Goal: Task Accomplishment & Management: Use online tool/utility

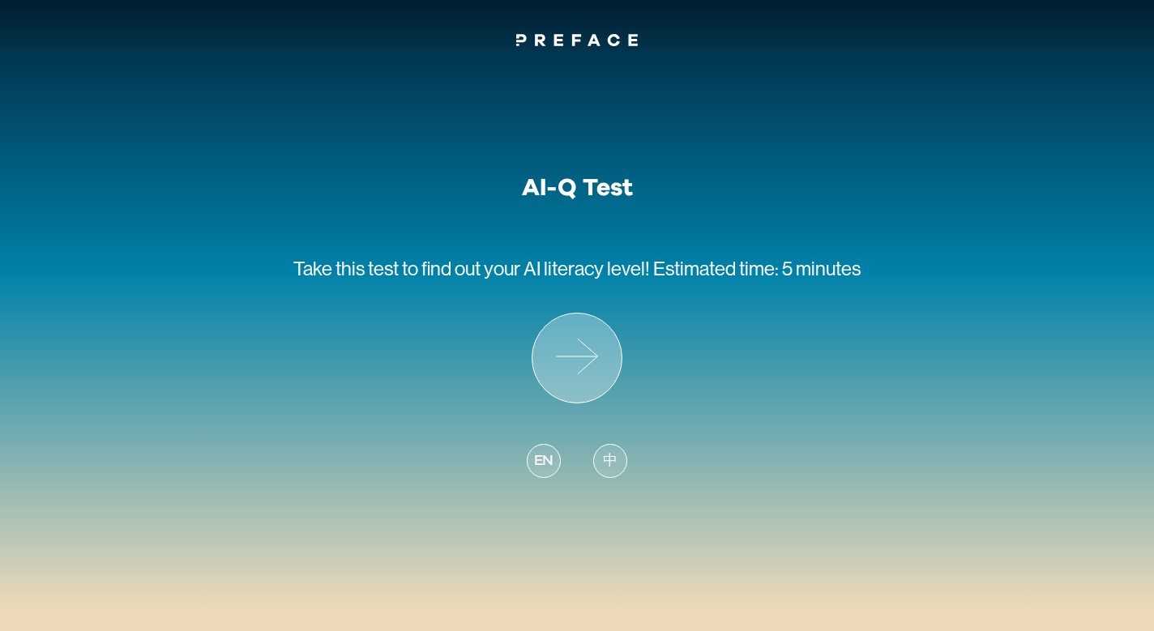
click at [586, 353] on icon at bounding box center [576, 358] width 89 height 89
click at [604, 459] on span "中" at bounding box center [610, 462] width 15 height 22
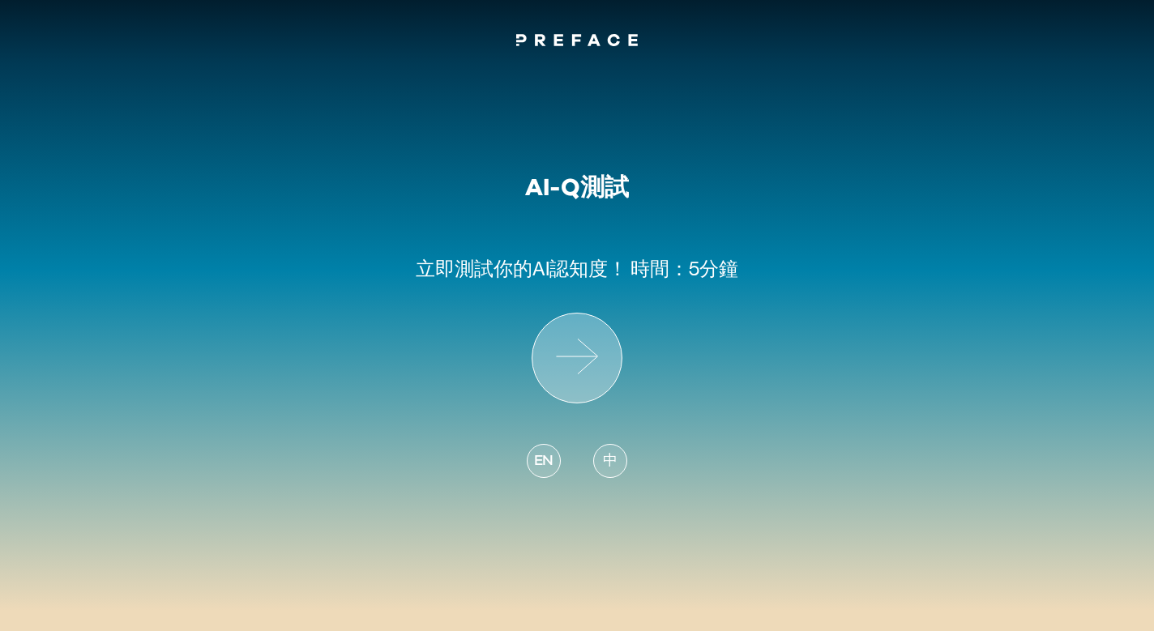
click at [583, 370] on icon at bounding box center [576, 358] width 89 height 89
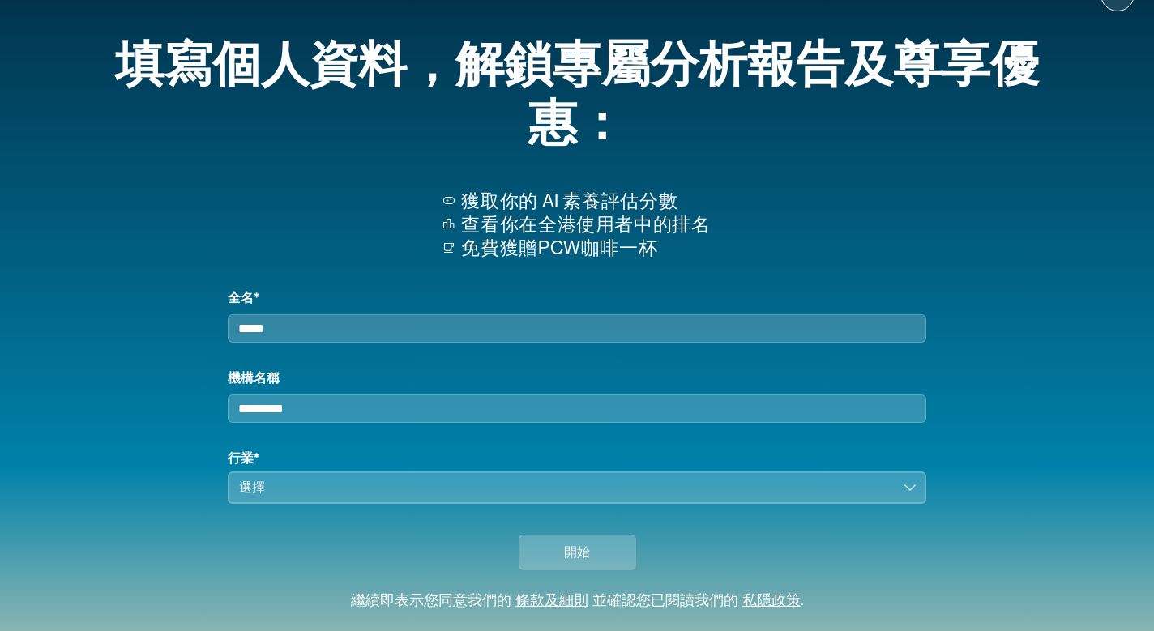
scroll to position [41, 0]
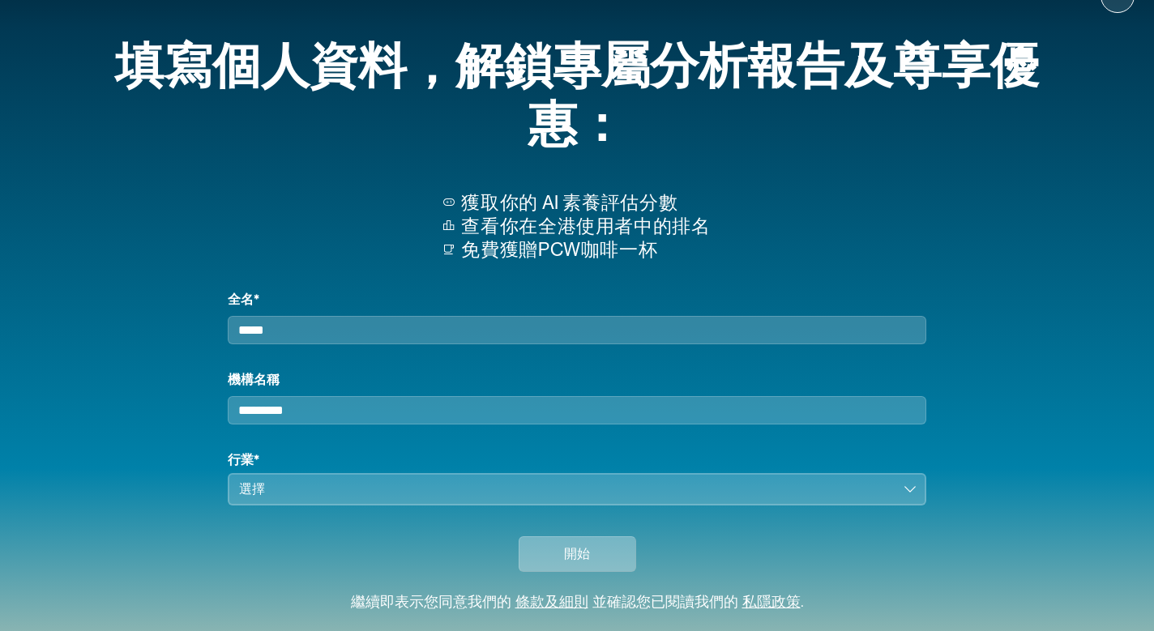
click at [592, 536] on button "開始" at bounding box center [578, 554] width 118 height 36
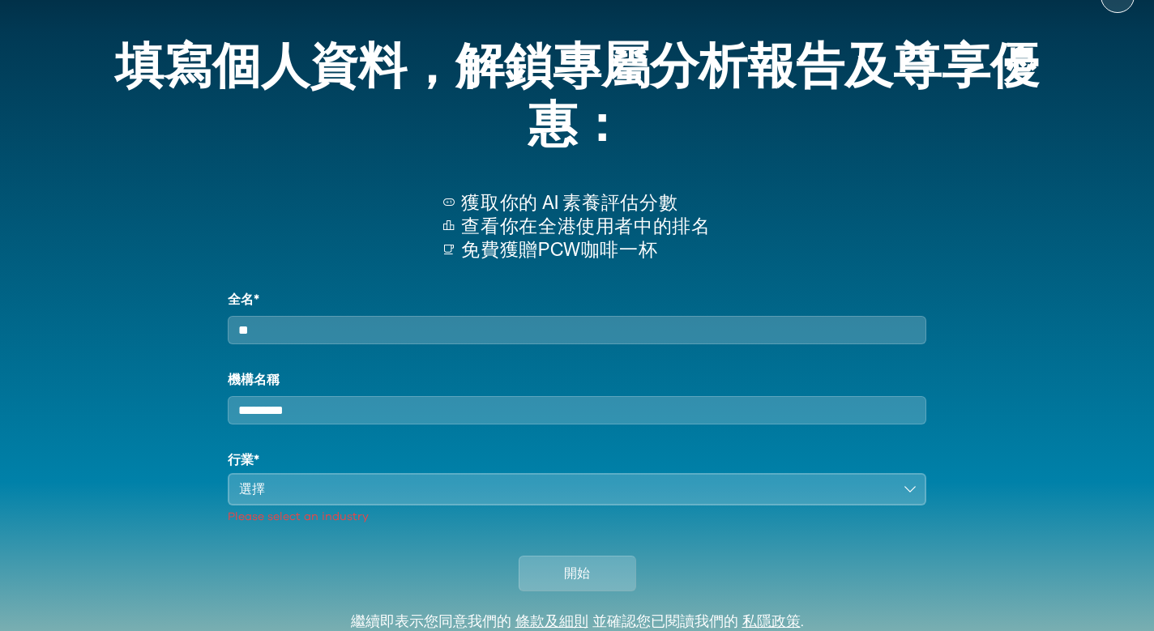
type input "*"
type input "*******"
click at [400, 396] on input "機構名稱" at bounding box center [577, 410] width 699 height 28
type input "*"
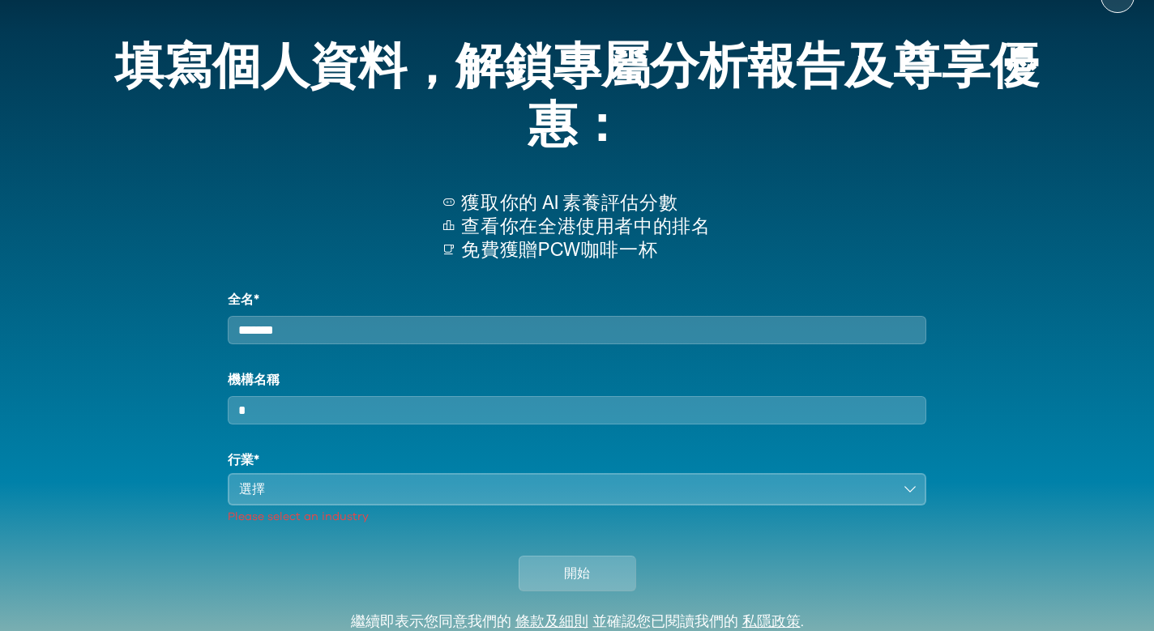
click at [358, 480] on div "選擇" at bounding box center [565, 489] width 653 height 19
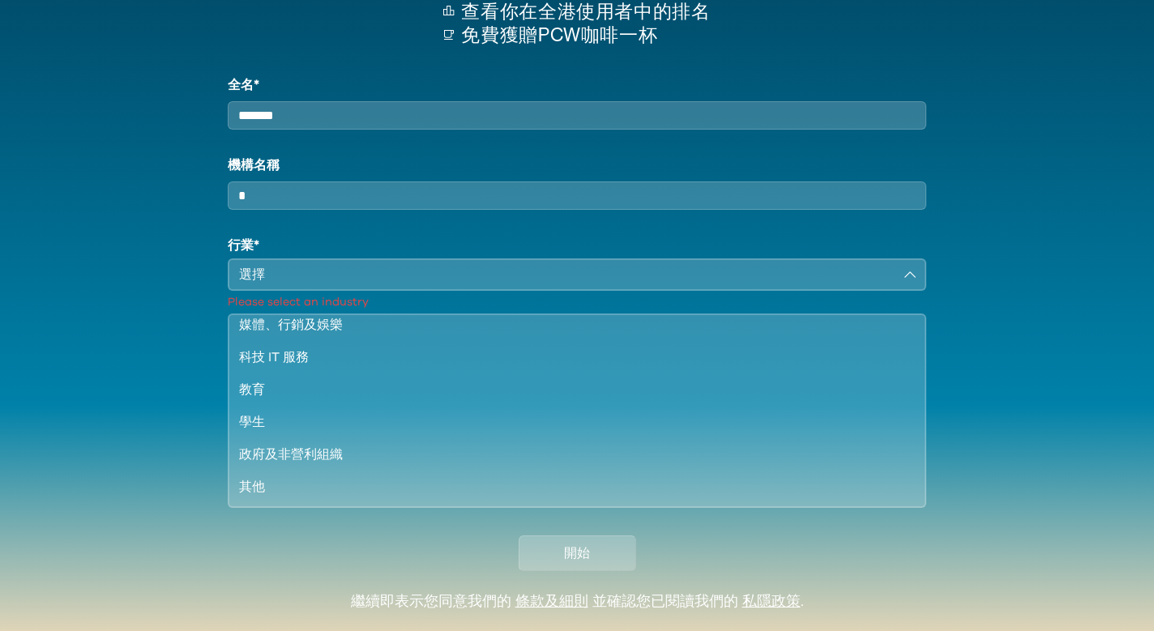
scroll to position [254, 0]
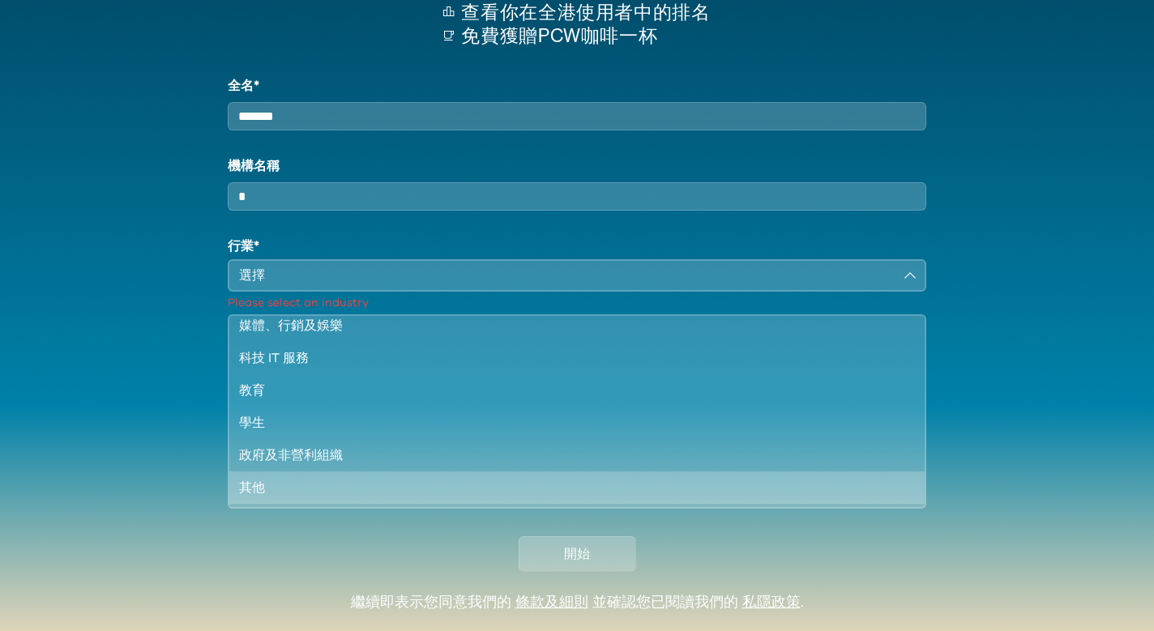
click at [344, 478] on div "其他" at bounding box center [567, 487] width 656 height 19
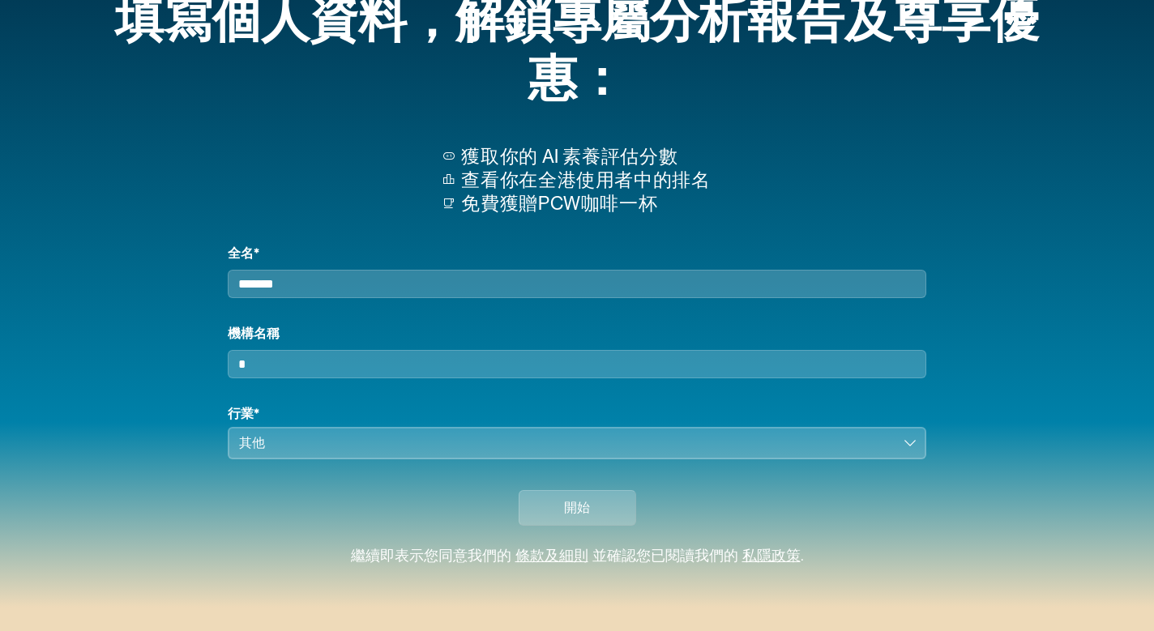
scroll to position [41, 0]
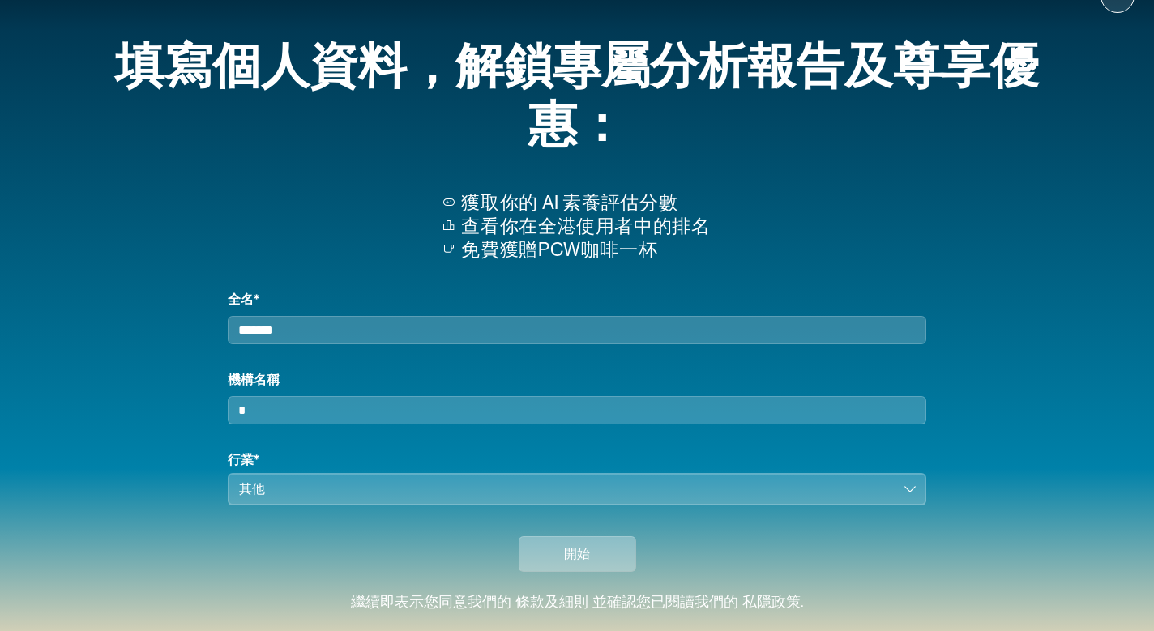
click at [572, 536] on button "開始" at bounding box center [578, 554] width 118 height 36
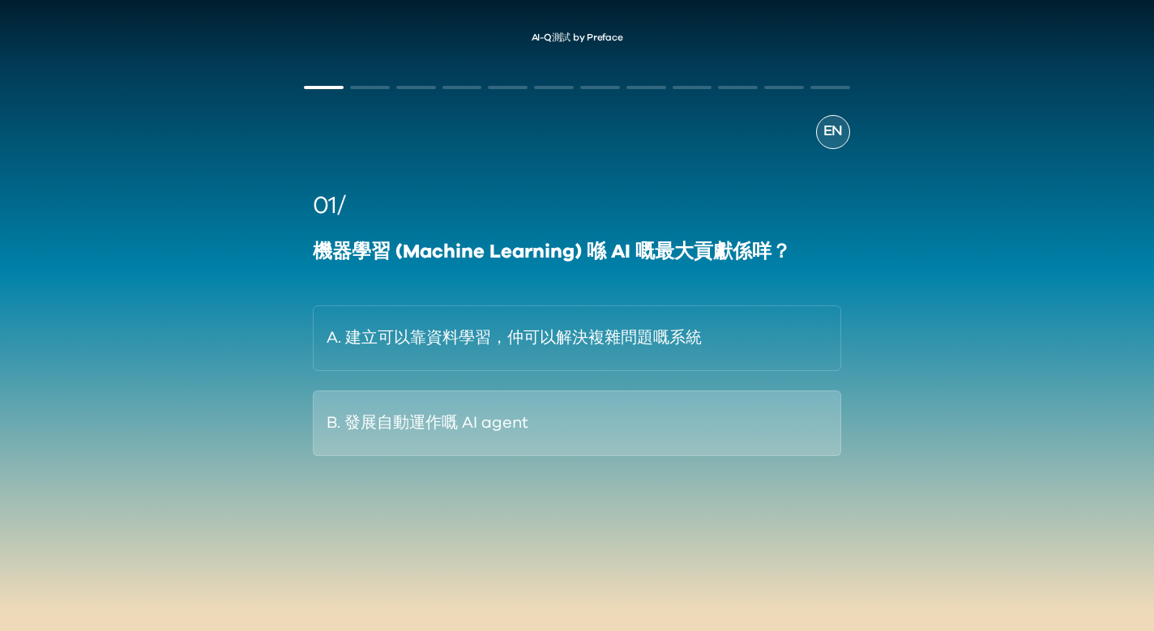
click at [671, 433] on button "B. 發展自動運作嘅 AI agent" at bounding box center [577, 424] width 528 height 66
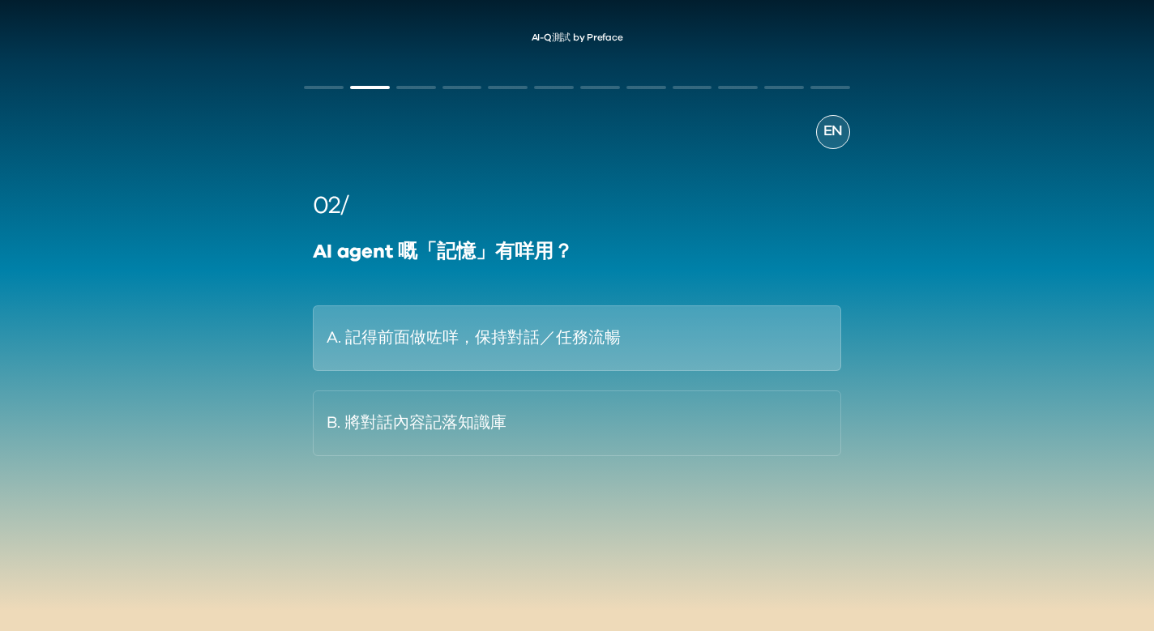
click at [537, 344] on button "A. 記得前面做咗咩，保持對話／任務流暢" at bounding box center [577, 339] width 528 height 66
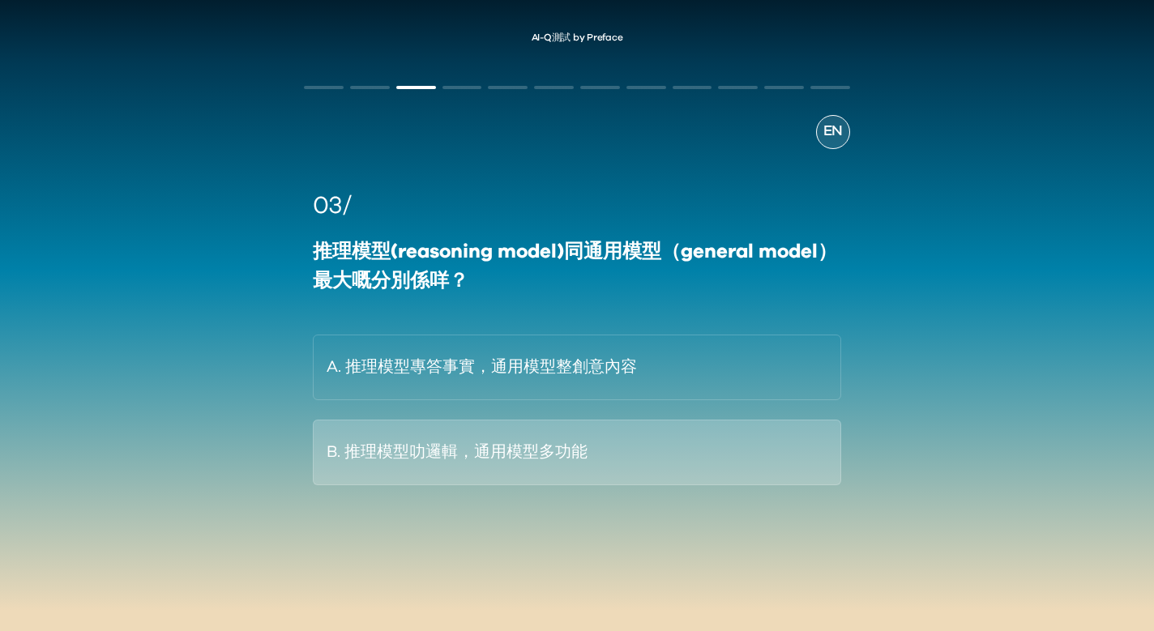
click at [573, 447] on button "B. 推理模型叻邏輯，通用模型多功能" at bounding box center [577, 453] width 528 height 66
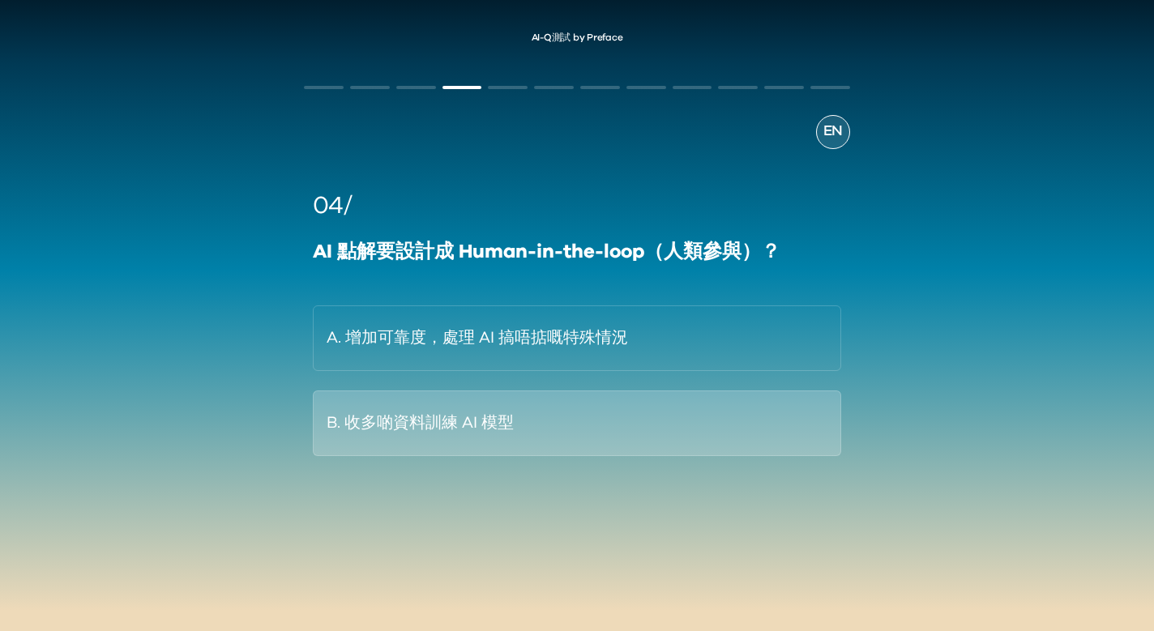
click at [536, 403] on button "B. 收多啲資料訓練 AI 模型" at bounding box center [577, 424] width 528 height 66
